Goal: Browse casually: Explore the website without a specific task or goal

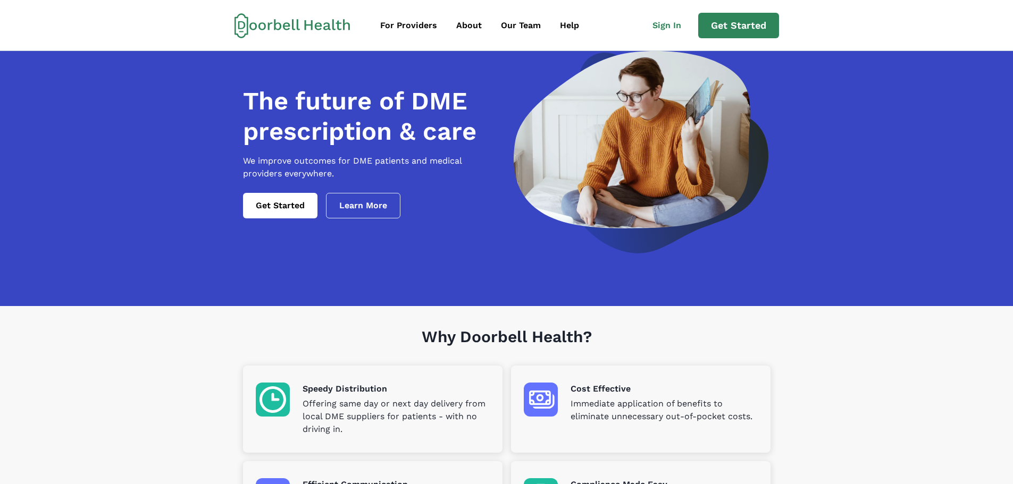
click at [268, 28] on icon at bounding box center [269, 25] width 5 height 7
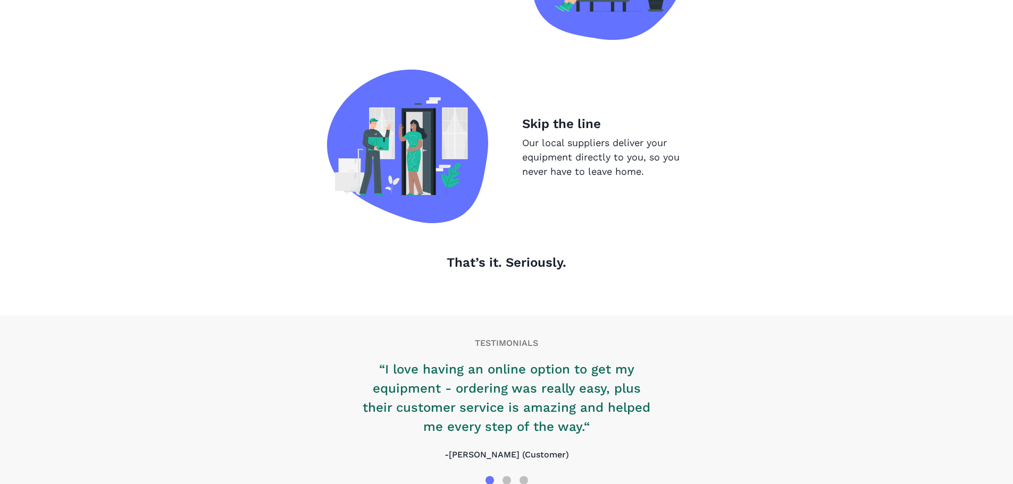
scroll to position [1080, 0]
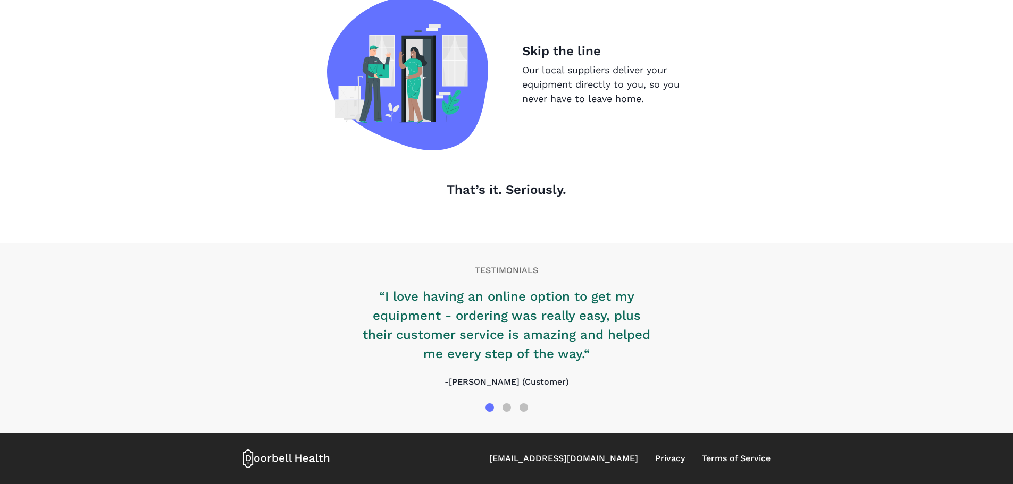
click at [543, 390] on div "“I love having an online option to get my equipment - ordering was really easy,…" at bounding box center [507, 342] width 298 height 114
click at [507, 409] on div at bounding box center [506, 408] width 9 height 9
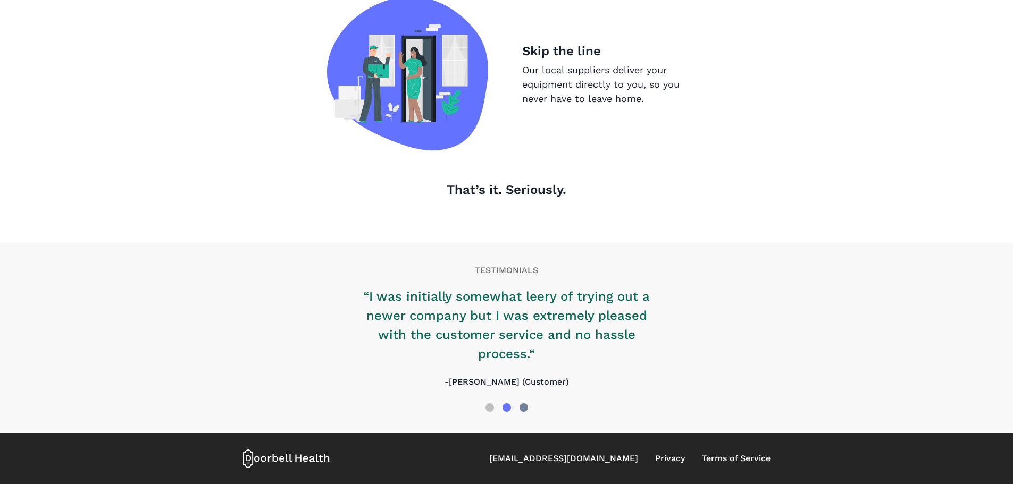
click at [525, 409] on div at bounding box center [523, 408] width 9 height 9
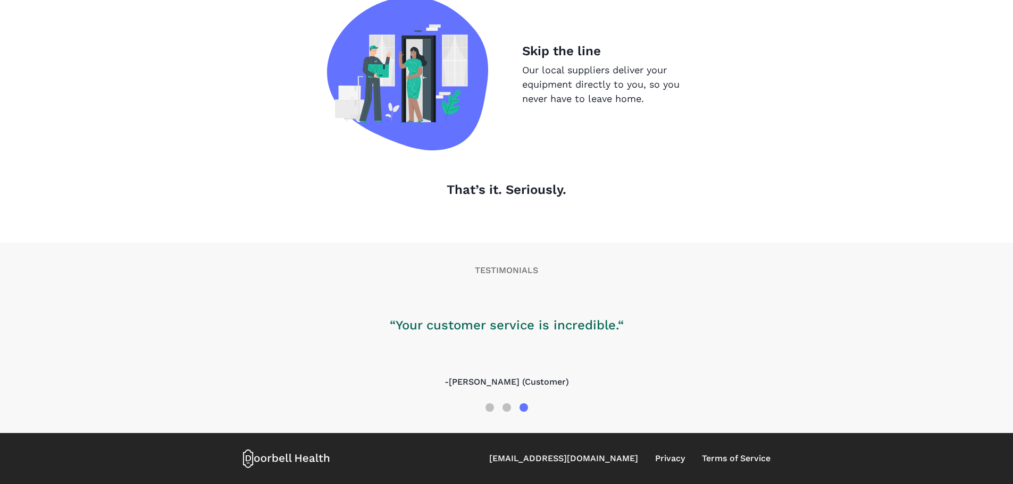
click at [525, 409] on div at bounding box center [523, 408] width 9 height 9
click at [506, 406] on div at bounding box center [506, 408] width 9 height 9
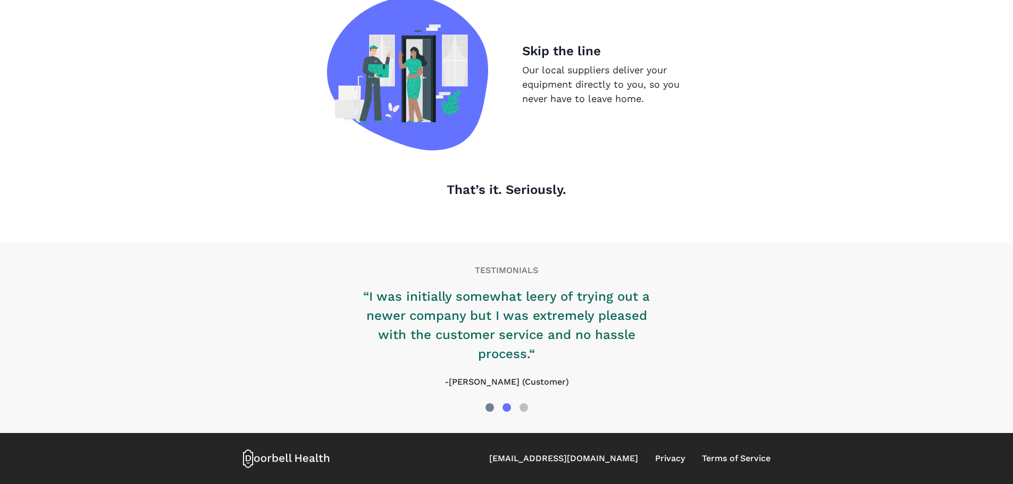
click at [489, 408] on div at bounding box center [489, 408] width 9 height 9
